Goal: Task Accomplishment & Management: Manage account settings

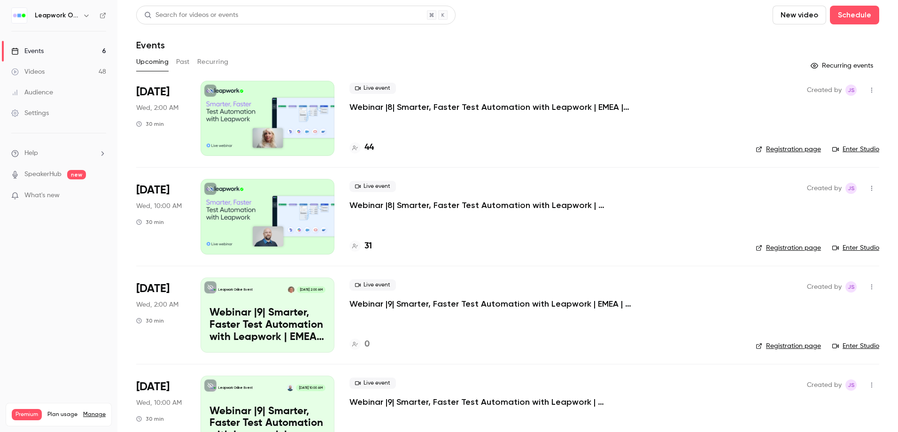
click at [251, 220] on div at bounding box center [268, 216] width 134 height 75
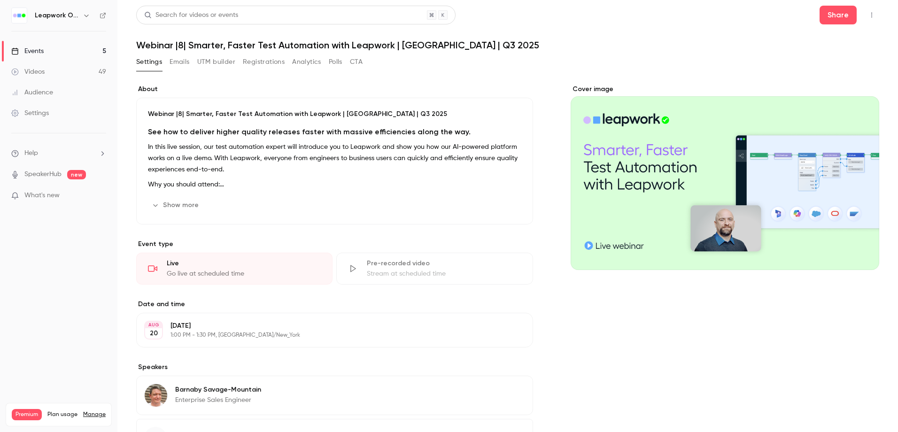
click at [267, 60] on button "Registrations" at bounding box center [264, 62] width 42 height 15
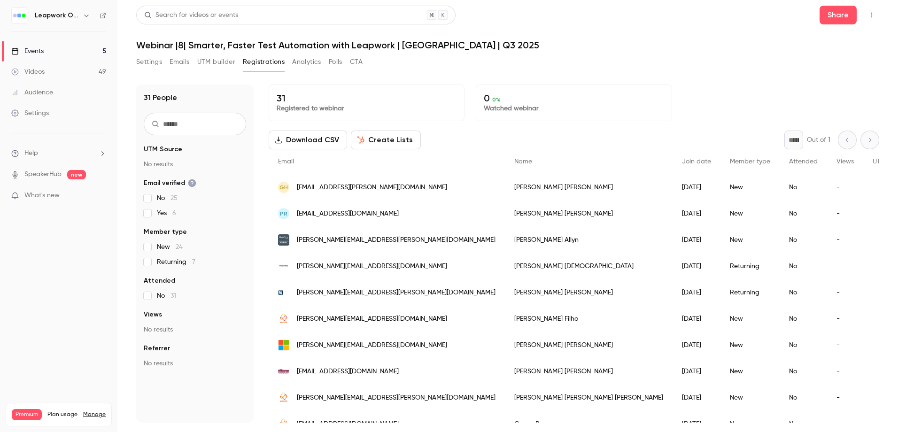
click at [156, 61] on button "Settings" at bounding box center [149, 62] width 26 height 15
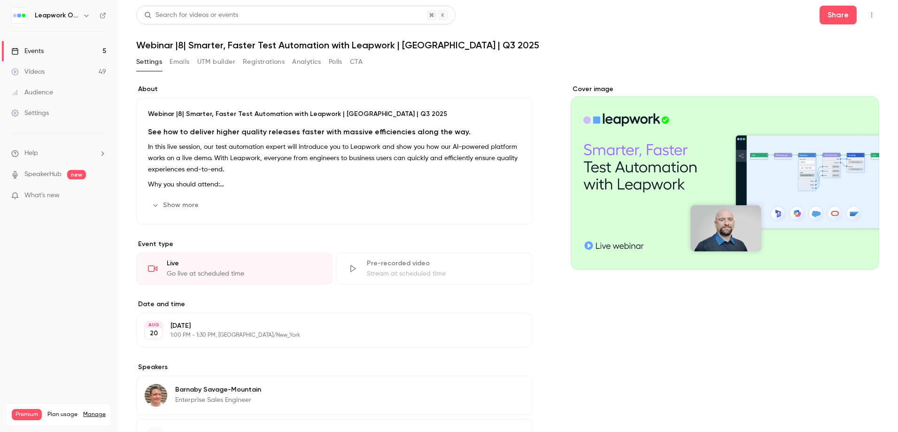
click at [648, 161] on div "Cover image" at bounding box center [725, 178] width 309 height 186
click at [0, 0] on input "Cover image" at bounding box center [0, 0] width 0 height 0
click at [39, 49] on div "Events" at bounding box center [27, 51] width 32 height 9
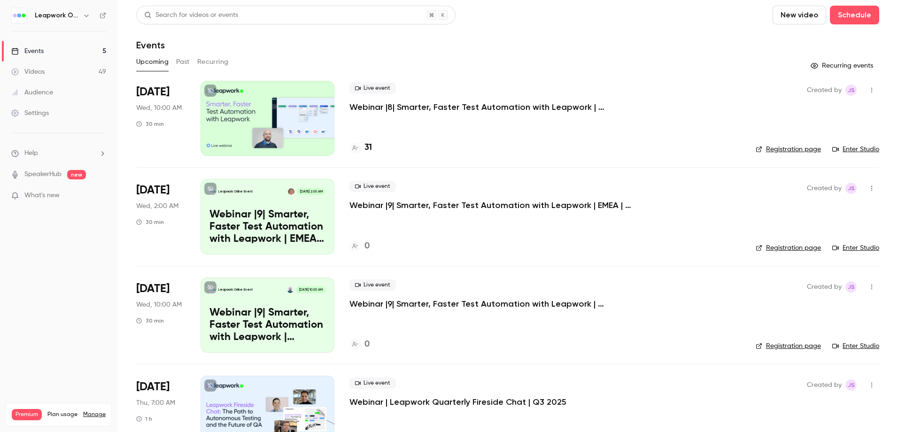
click at [47, 13] on h6 "Leapwork Online Event" at bounding box center [57, 15] width 44 height 9
click at [85, 14] on icon "button" at bounding box center [87, 16] width 8 height 8
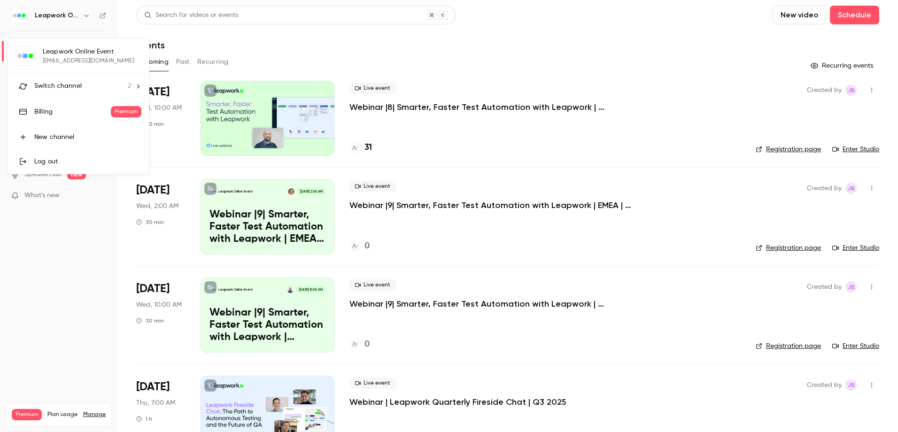
click at [60, 84] on span "Switch channel" at bounding box center [57, 86] width 47 height 10
click at [54, 76] on div "Leapwork Field" at bounding box center [87, 78] width 107 height 9
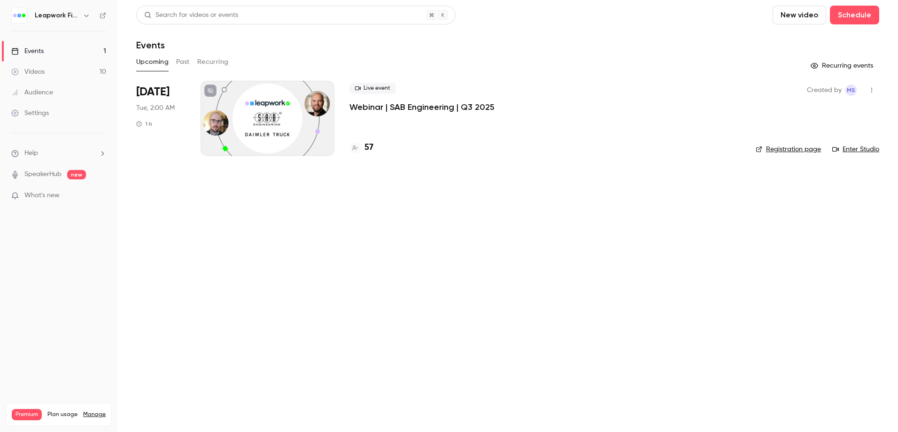
click at [263, 122] on div at bounding box center [268, 118] width 134 height 75
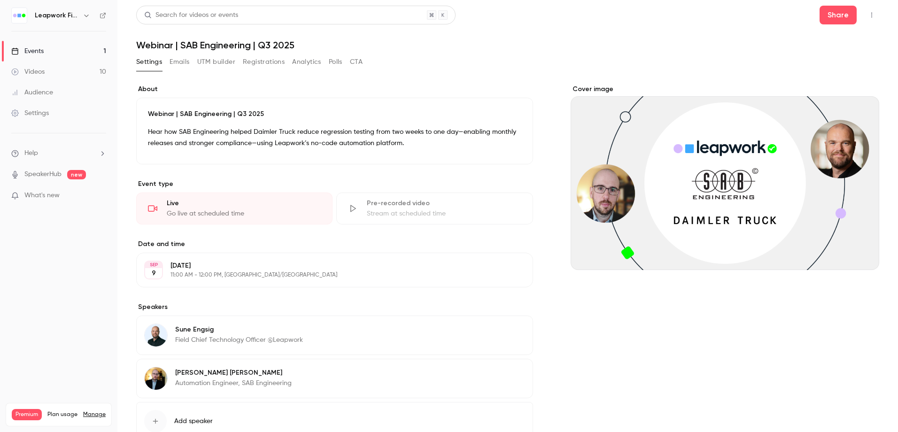
click at [219, 44] on h1 "Webinar | SAB Engineering | Q3 2025" at bounding box center [507, 44] width 743 height 11
copy div "Webinar | SAB Engineering | Q3 2025 Settings Emails UTM builder Registrations A…"
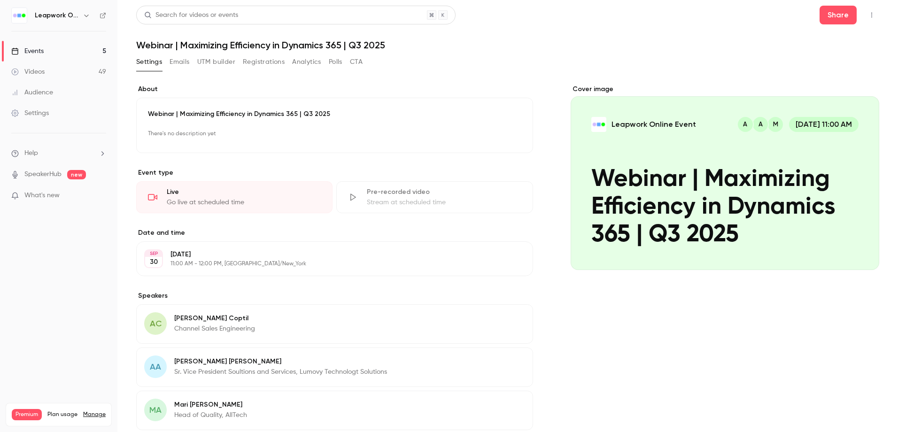
click at [249, 116] on p "Webinar | Maximizing Efficiency in Dynamics 365 | Q3 2025" at bounding box center [335, 113] width 374 height 9
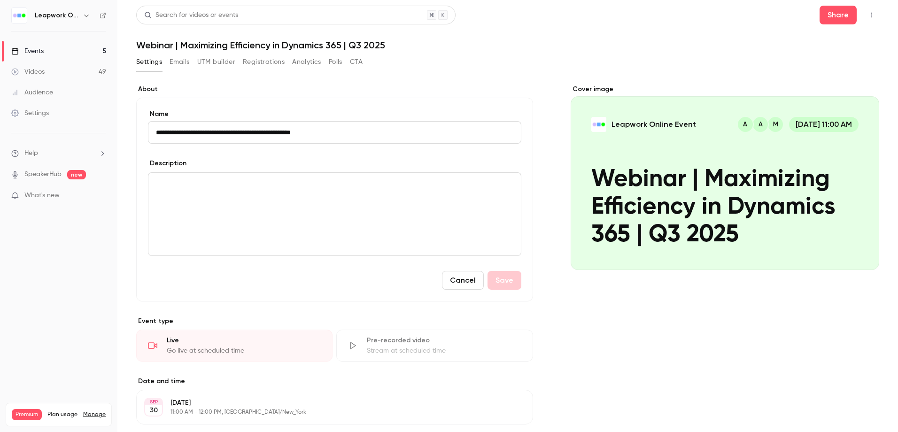
click at [246, 134] on input "**********" at bounding box center [335, 132] width 374 height 23
click at [246, 133] on input "**********" at bounding box center [335, 132] width 374 height 23
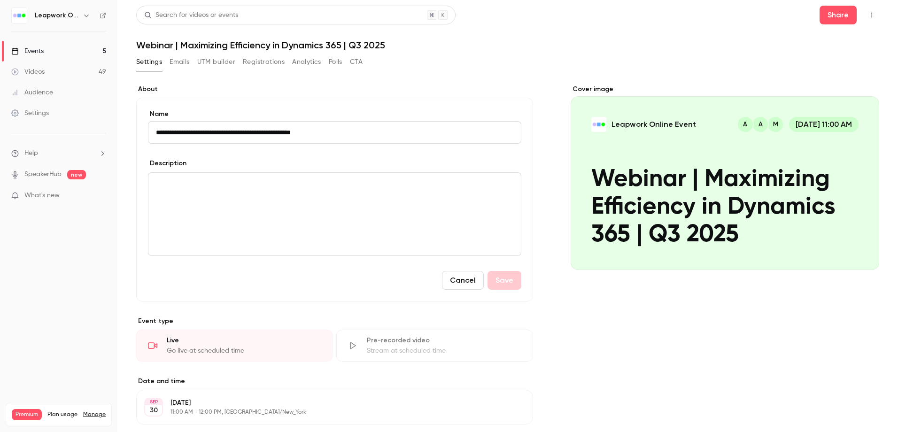
click at [246, 133] on input "**********" at bounding box center [335, 132] width 374 height 23
click at [455, 102] on div "**********" at bounding box center [334, 200] width 397 height 204
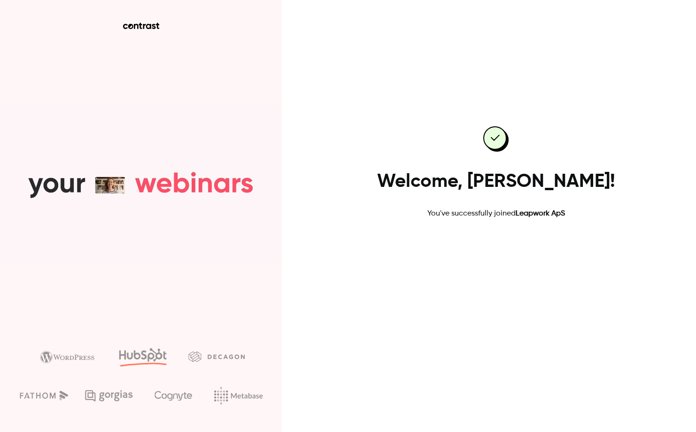
click at [496, 247] on link "Go to dashboard" at bounding box center [496, 249] width 80 height 23
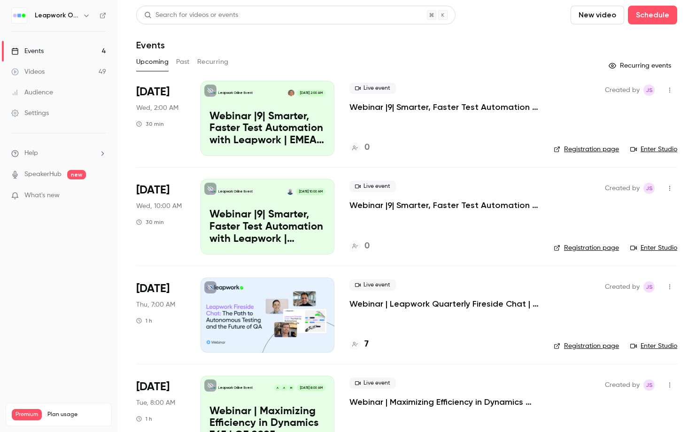
scroll to position [36, 0]
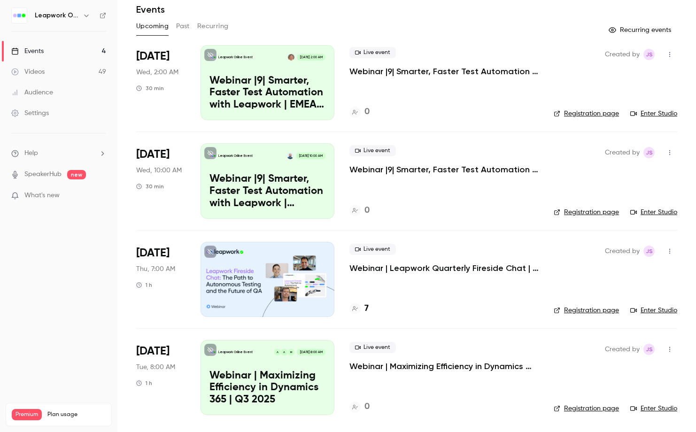
drag, startPoint x: 181, startPoint y: 25, endPoint x: 216, endPoint y: 74, distance: 60.6
click at [181, 25] on button "Past" at bounding box center [183, 26] width 14 height 15
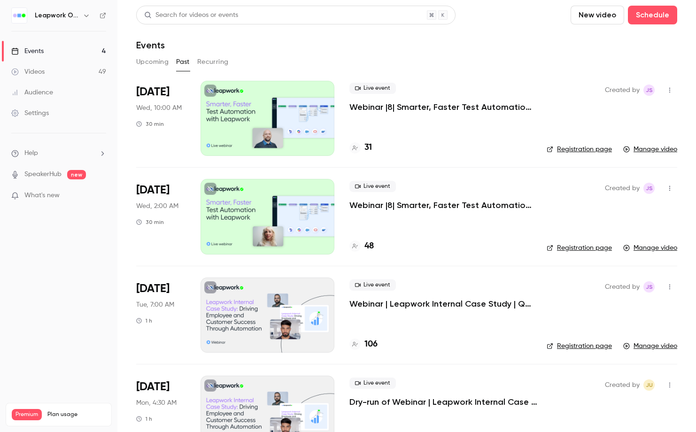
click at [254, 112] on div at bounding box center [268, 118] width 134 height 75
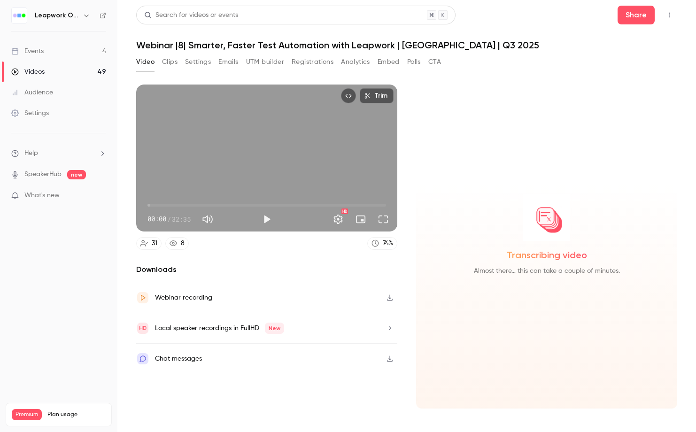
click at [310, 60] on button "Registrations" at bounding box center [313, 62] width 42 height 15
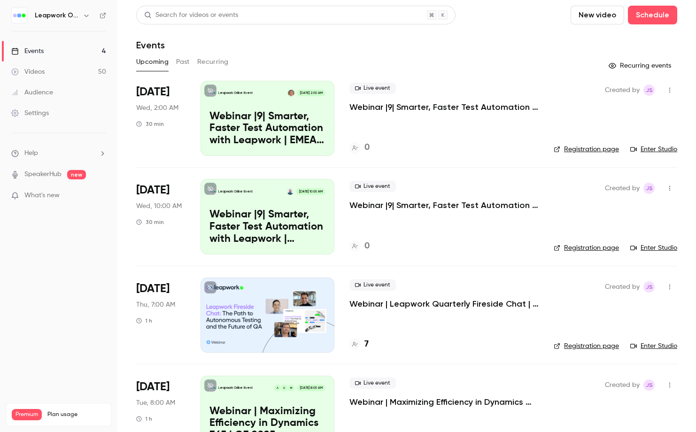
scroll to position [36, 0]
